Goal: Communication & Community: Answer question/provide support

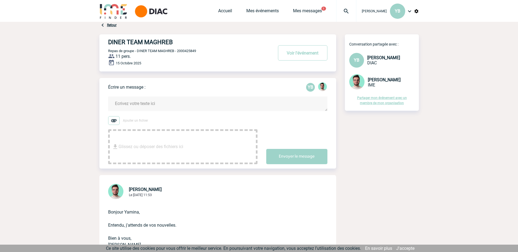
click at [132, 107] on textarea at bounding box center [217, 104] width 219 height 14
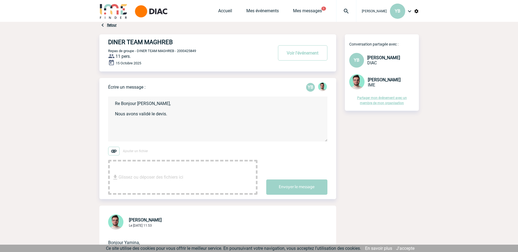
click at [172, 119] on textarea "Re Bonjour Benjamin, Nous avons validé le devis." at bounding box center [217, 119] width 219 height 45
click at [180, 123] on textarea "Re Bonjour Benjamin, Nous avons validé le devis. Le restaurant demande de" at bounding box center [217, 119] width 219 height 45
click at [347, 82] on span "[PERSON_NAME]" at bounding box center [384, 79] width 33 height 5
click at [347, 82] on img at bounding box center [356, 81] width 15 height 15
click at [347, 83] on img at bounding box center [356, 81] width 15 height 15
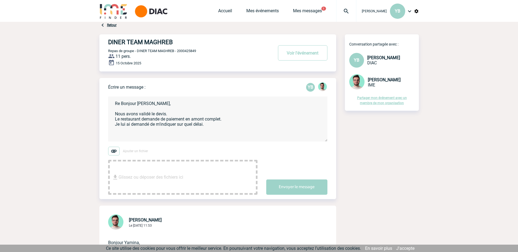
click at [116, 134] on textarea "Re Bonjour Benjamin, Nous avons validé le devis. Le restaurant demande de paiem…" at bounding box center [217, 119] width 219 height 45
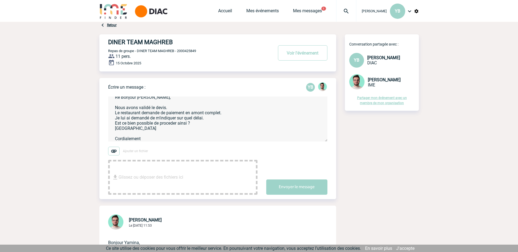
scroll to position [11, 0]
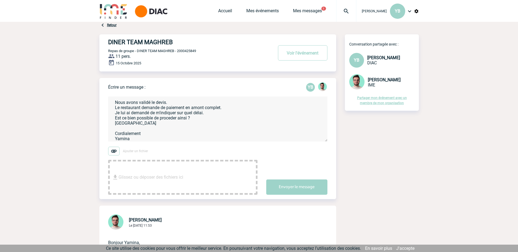
drag, startPoint x: 127, startPoint y: 171, endPoint x: 117, endPoint y: 154, distance: 19.8
drag, startPoint x: 116, startPoint y: 152, endPoint x: 134, endPoint y: 149, distance: 19.1
click at [134, 149] on label "Ajouter un fichier" at bounding box center [182, 151] width 149 height 9
click at [0, 0] on input "Ajouter un fichier" at bounding box center [0, 0] width 0 height 0
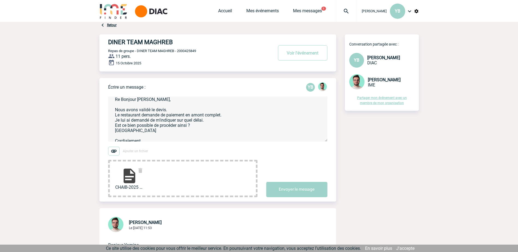
scroll to position [0, 0]
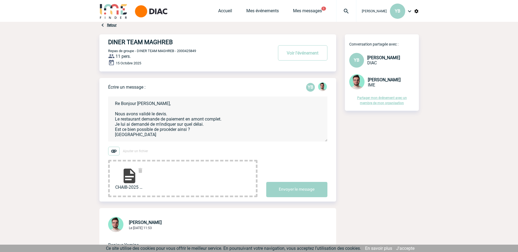
click at [165, 120] on textarea "Re Bonjour Benjamin, Nous avons validé le devis. Le restaurant demande de paiem…" at bounding box center [217, 119] width 219 height 45
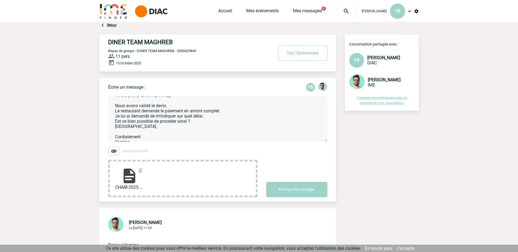
scroll to position [13, 0]
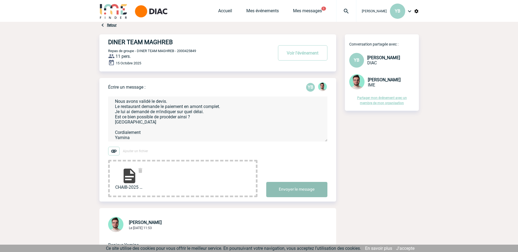
type textarea "Re Bonjour Benjamin, Nous avons validé le devis. Le restaurant demande le paiem…"
click at [288, 154] on button "Envoyer le message" at bounding box center [296, 189] width 61 height 15
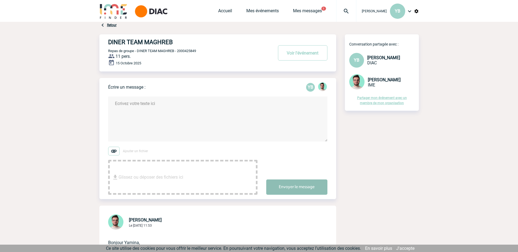
scroll to position [0, 0]
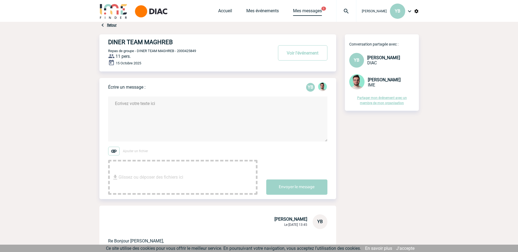
click at [310, 11] on link "Mes messages" at bounding box center [307, 12] width 29 height 8
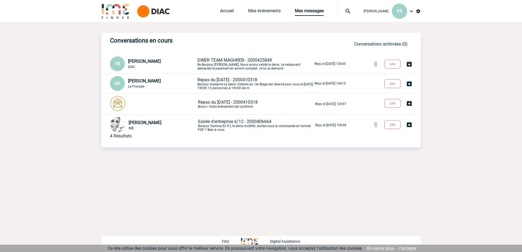
click at [219, 63] on span "DINER TEAM MAGHREB - 2000425849" at bounding box center [234, 60] width 75 height 5
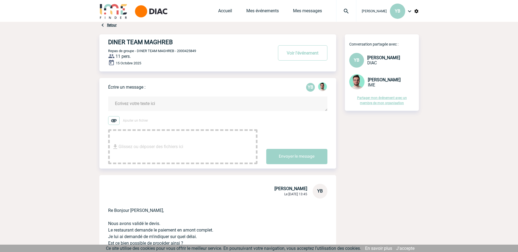
click at [323, 87] on img at bounding box center [322, 86] width 9 height 9
click at [357, 82] on img at bounding box center [356, 81] width 15 height 15
click at [218, 9] on link "Accueil" at bounding box center [225, 12] width 14 height 8
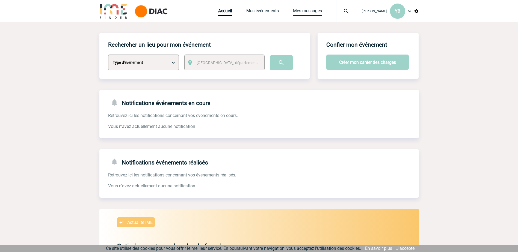
click at [299, 10] on link "Mes messages" at bounding box center [307, 12] width 29 height 8
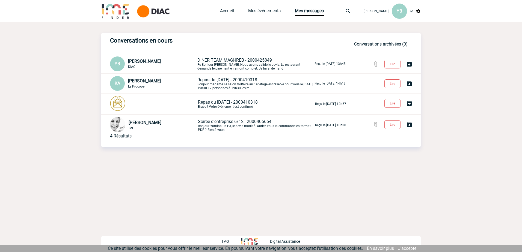
click at [214, 61] on span "DINER TEAM MAGHREB - 2000425849" at bounding box center [234, 60] width 75 height 5
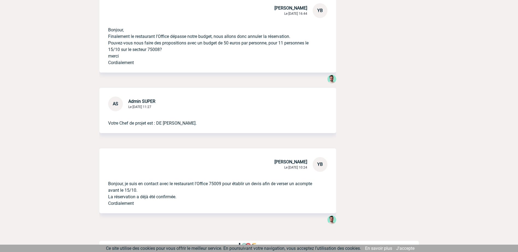
scroll to position [885, 0]
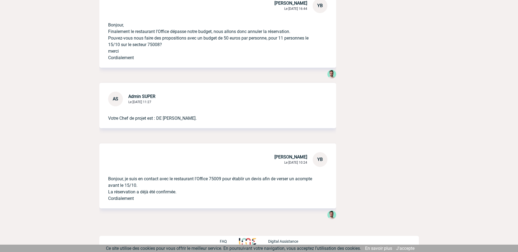
click at [331, 214] on img at bounding box center [331, 215] width 9 height 9
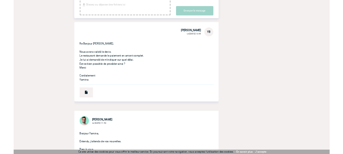
scroll to position [0, 0]
